Goal: Navigation & Orientation: Understand site structure

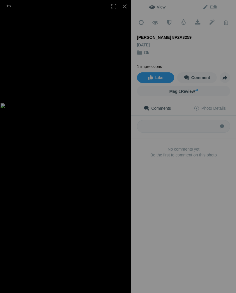
click at [5, 8] on div at bounding box center [8, 6] width 21 height 12
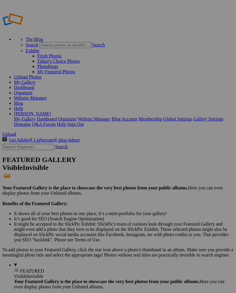
click at [137, 116] on link "Account" at bounding box center [129, 118] width 16 height 5
